Goal: Task Accomplishment & Management: Manage account settings

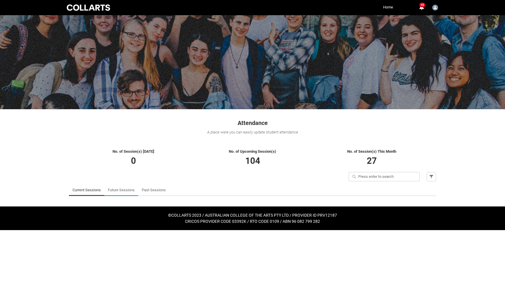
click at [116, 190] on link "Future Sessions" at bounding box center [121, 190] width 27 height 12
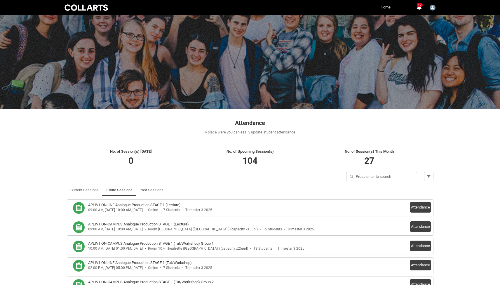
click at [382, 9] on link "Home" at bounding box center [385, 7] width 13 height 9
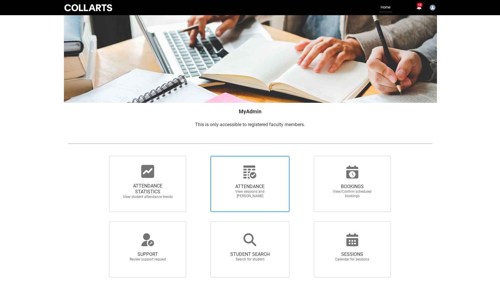
click at [244, 181] on span "ATTENDANCE View sessions and [PERSON_NAME]" at bounding box center [250, 191] width 56 height 24
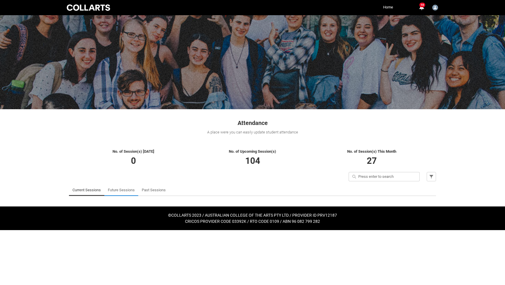
click at [122, 190] on link "Future Sessions" at bounding box center [121, 190] width 27 height 12
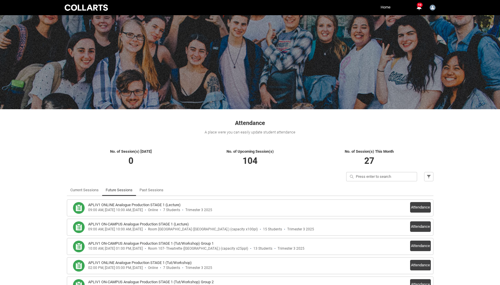
click at [85, 138] on div "Attendance A place were you can easily update student attendance" at bounding box center [250, 124] width 374 height 31
click at [388, 6] on link "Home" at bounding box center [385, 7] width 13 height 9
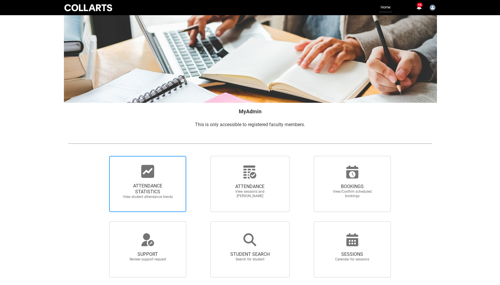
click at [138, 185] on span "ATTENDANCE STATISTICS" at bounding box center [147, 189] width 51 height 12
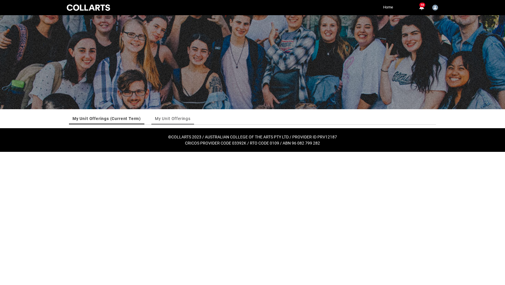
click at [173, 118] on link "My Unit Offerings" at bounding box center [173, 119] width 36 height 12
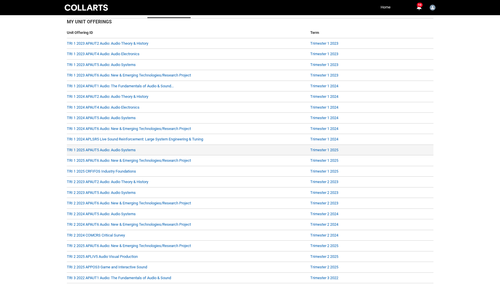
scroll to position [106, 0]
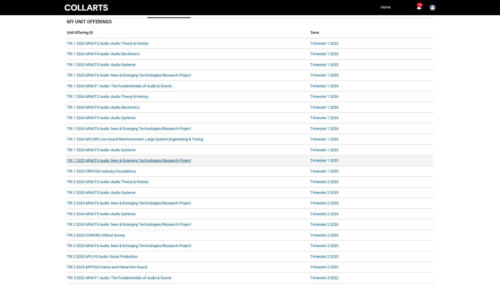
click at [98, 159] on link "TRI 1 2025 APAUT6 Audio: New & Emerging Technologies/Research Project" at bounding box center [129, 160] width 124 height 4
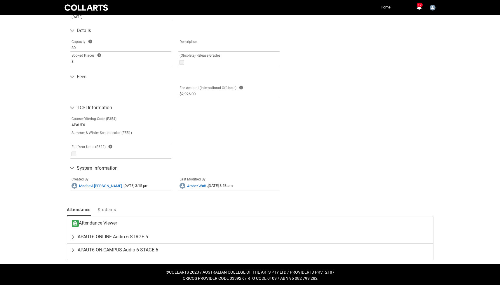
scroll to position [269, 0]
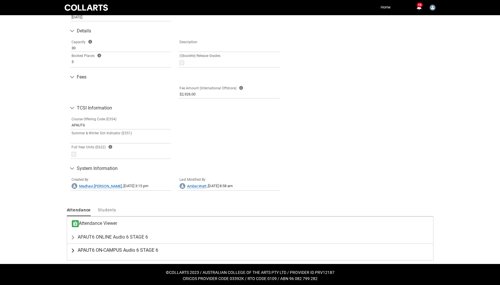
click at [73, 249] on lightning-primitive-icon "button" at bounding box center [74, 250] width 7 height 6
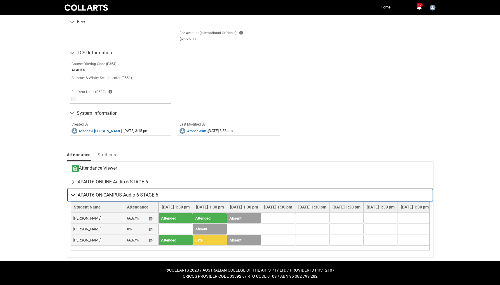
scroll to position [326, 0]
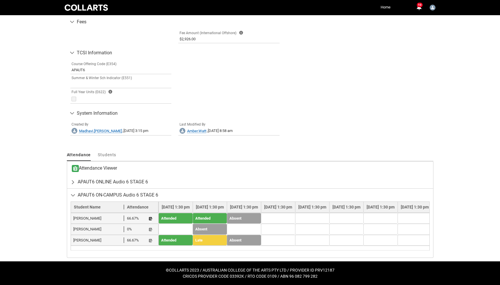
click at [151, 216] on lightning-primitive-icon "button" at bounding box center [151, 218] width 4 height 4
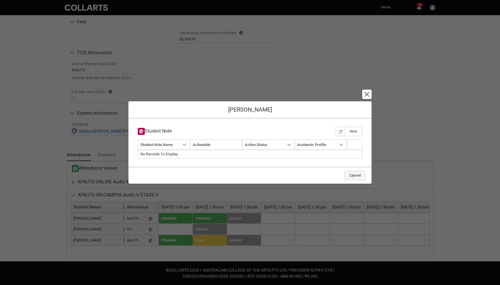
click at [350, 175] on button "Cancel" at bounding box center [355, 175] width 21 height 9
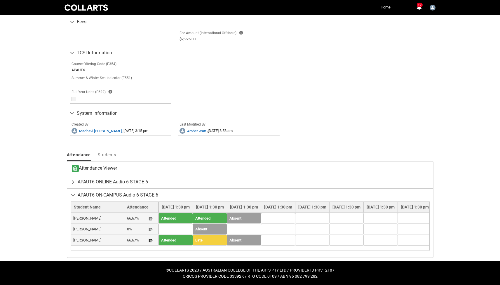
click at [149, 238] on button "Student Note" at bounding box center [150, 240] width 5 height 5
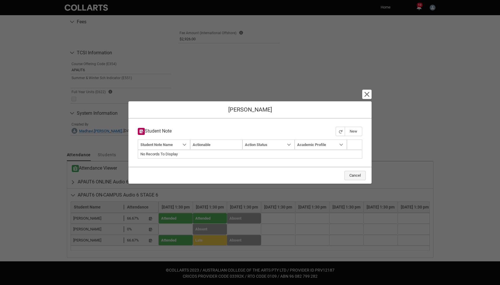
click at [351, 177] on button "Cancel" at bounding box center [355, 175] width 21 height 9
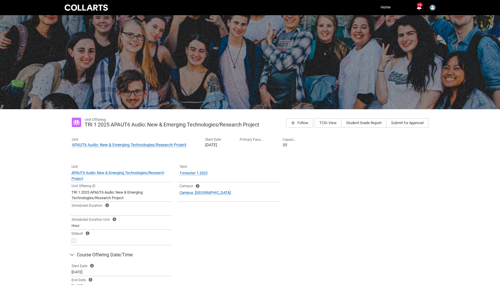
scroll to position [0, 0]
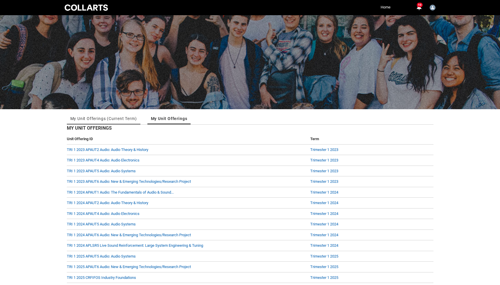
click at [107, 120] on link "My Unit Offerings (Current Term)" at bounding box center [103, 119] width 67 height 12
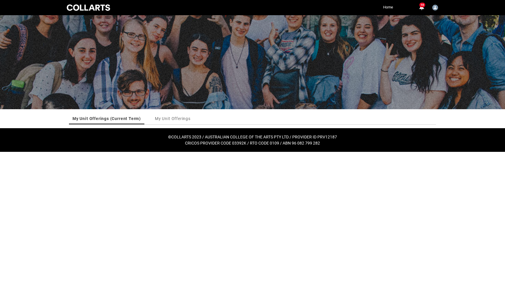
click at [183, 152] on html "Loading × Sorry to interrupt CSS Error Refresh Skip to Main Content Collarts Ed…" at bounding box center [252, 76] width 505 height 152
click at [177, 121] on link "My Unit Offerings" at bounding box center [173, 119] width 36 height 12
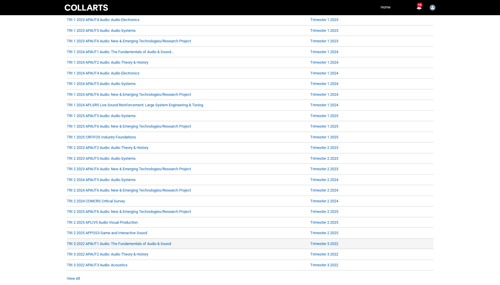
scroll to position [139, 0]
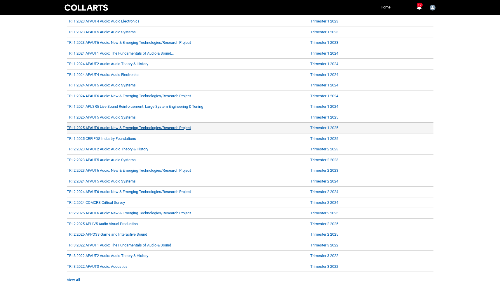
click at [144, 127] on link "TRI 1 2025 APAUT6 Audio: New & Emerging Technologies/Research Project" at bounding box center [129, 128] width 124 height 4
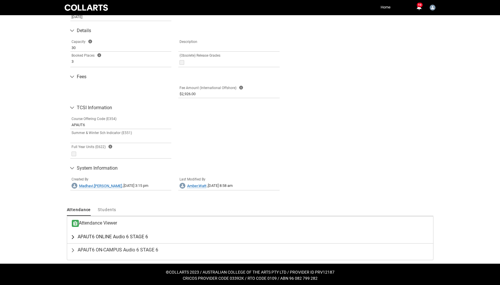
scroll to position [269, 0]
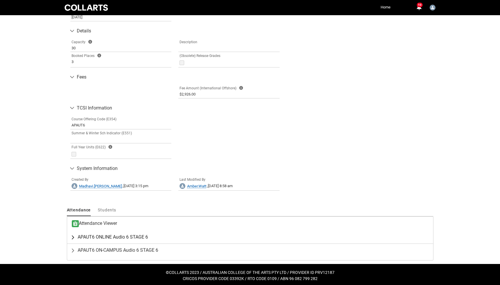
click at [74, 235] on lightning-primitive-icon "button" at bounding box center [74, 237] width 7 height 6
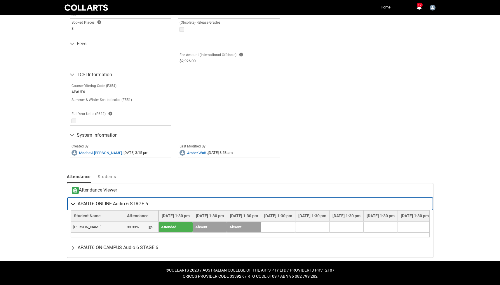
scroll to position [304, 0]
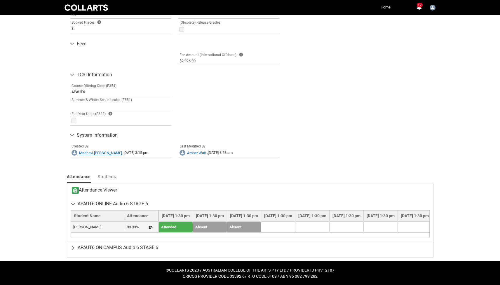
click at [151, 225] on lightning-primitive-icon "button" at bounding box center [151, 227] width 4 height 4
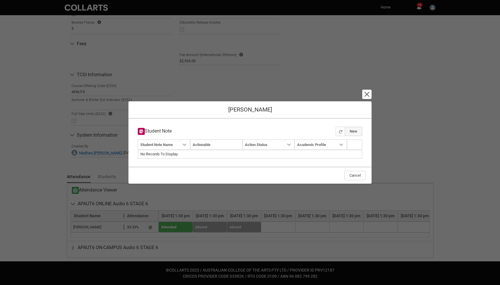
click at [349, 131] on button "New" at bounding box center [354, 131] width 18 height 9
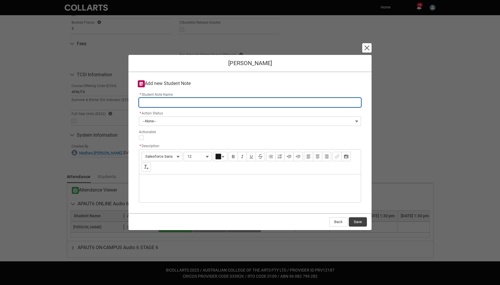
click at [179, 102] on input "* Student Note Name" at bounding box center [250, 102] width 222 height 9
type lightning-primitive-input-simple "T"
type input "T"
type lightning-primitive-input-simple "Te"
type input "Te"
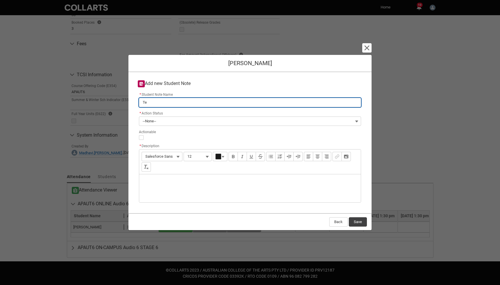
type lightning-primitive-input-simple "Tes"
type input "Tes"
type lightning-primitive-input-simple "Test"
type input "Test"
type lightning-primitive-input-simple "Test"
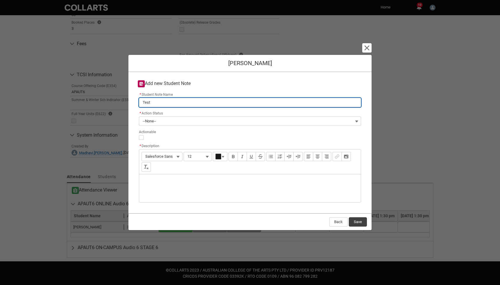
type input "Test"
type lightning-primitive-input-simple "Test n"
type input "Test n"
type lightning-primitive-input-simple "Test no"
type input "Test no"
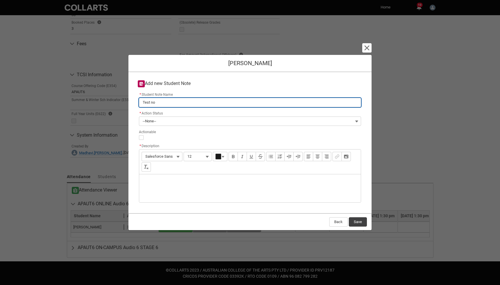
type lightning-primitive-input-simple "Test not"
type input "Test not"
type lightning-primitive-input-simple "Test note"
type input "Test note"
type lightning-primitive-input-simple "Test note"
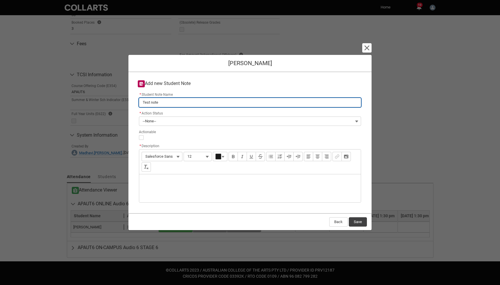
type input "Test note"
type lightning-primitive-input-simple "Test note b"
type input "Test note b"
type lightning-primitive-input-simple "Test note by"
type input "Test note by"
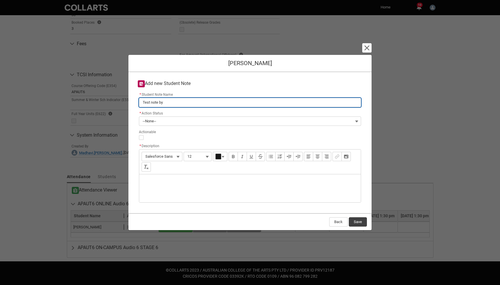
type lightning-primitive-input-simple "Test note by"
type input "Test note by"
type lightning-primitive-input-simple "Test note by J"
type input "Test note by J"
type lightning-primitive-input-simple "Test note by [PERSON_NAME]"
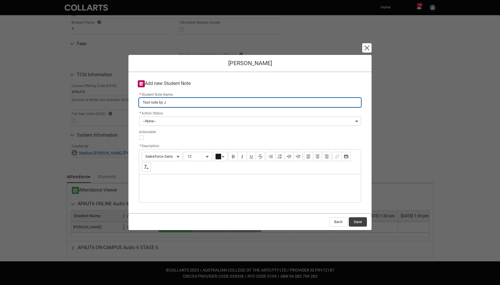
type input "Test note by [PERSON_NAME]"
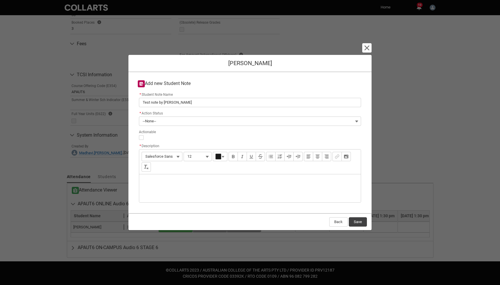
click at [162, 119] on button "--None--" at bounding box center [250, 120] width 222 height 9
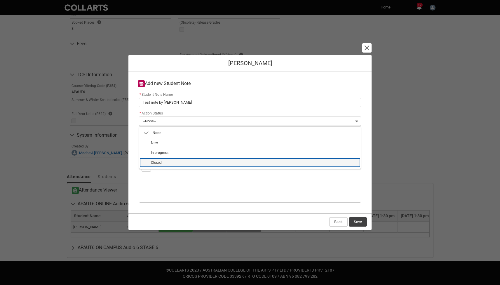
click at [169, 164] on span "Closed" at bounding box center [254, 162] width 206 height 5
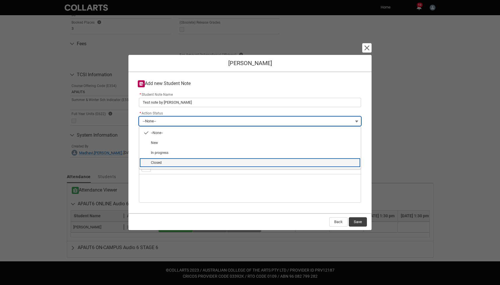
type lightning-combobox "Closed"
type lightning-picklist "Closed"
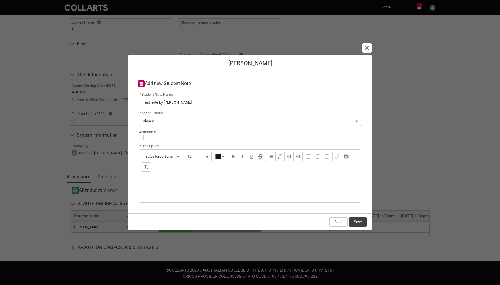
click at [155, 178] on div "Description" at bounding box center [250, 188] width 222 height 28
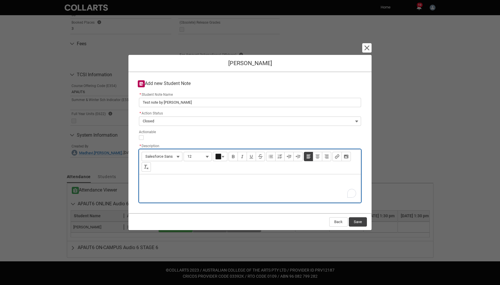
type lightning-input-rich-text "<p>I</p>"
type lightning-input-rich-text "<p>I just wanted to test using this, so giving it a shot. [PERSON_NAME] is fini…"
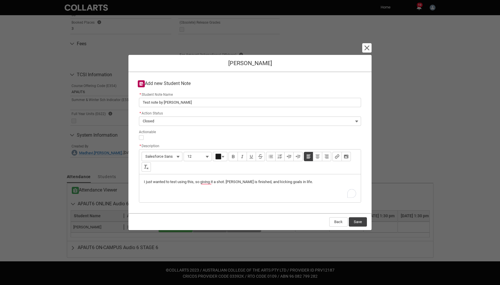
click at [358, 221] on button "Save" at bounding box center [358, 221] width 18 height 9
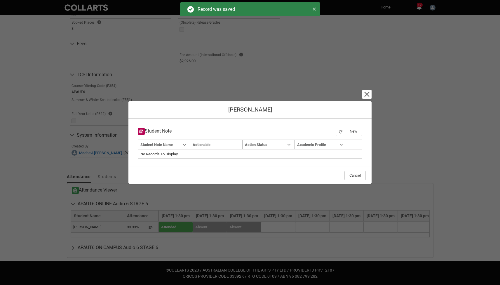
type input "179"
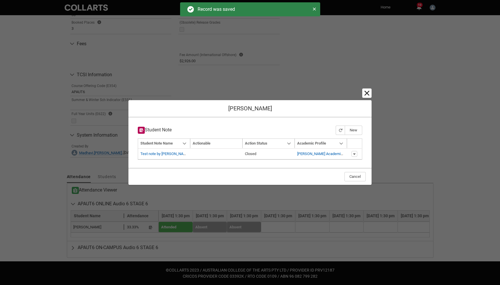
click at [367, 91] on lightning-primitive-icon "button" at bounding box center [366, 93] width 7 height 7
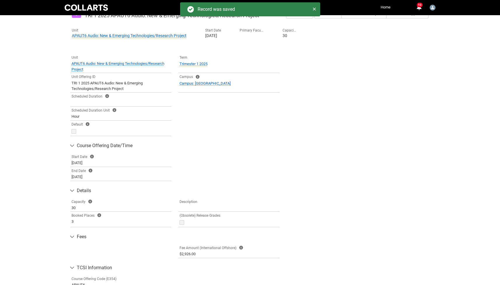
click at [405, 120] on div "Tabs Unit APAUT6 Audio: New & Emerging Technologies/Research Project Open APAUT…" at bounding box center [250, 203] width 367 height 307
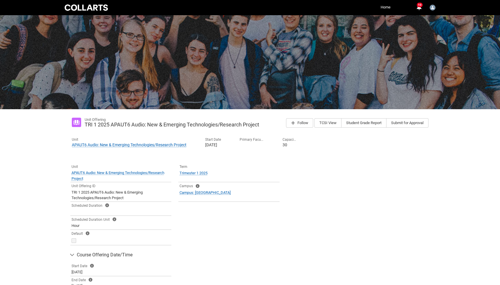
scroll to position [0, 0]
click at [384, 6] on link "Home" at bounding box center [385, 7] width 13 height 9
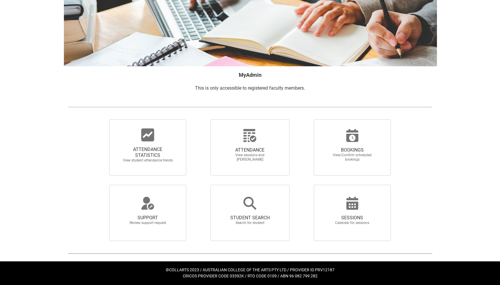
scroll to position [36, 0]
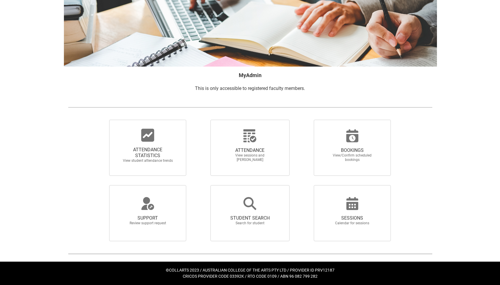
click at [64, 102] on div at bounding box center [250, 107] width 374 height 15
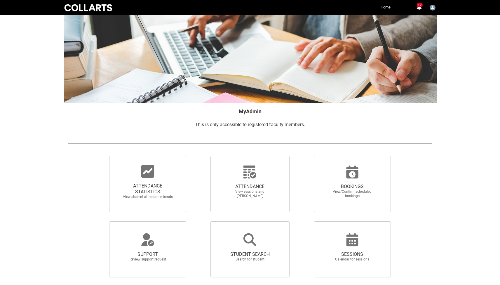
scroll to position [0, 0]
click at [173, 144] on img at bounding box center [250, 143] width 364 height 6
click at [147, 180] on span "ATTENDANCE STATISTICS View student attendance trends" at bounding box center [148, 190] width 56 height 25
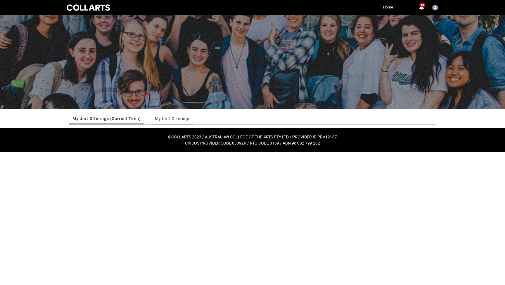
click at [166, 119] on link "My Unit Offerings" at bounding box center [173, 119] width 36 height 12
